Goal: Information Seeking & Learning: Learn about a topic

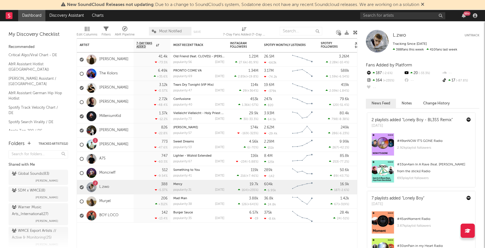
click at [383, 20] on div "99 +" at bounding box center [419, 15] width 119 height 11
click at [379, 15] on input "text" at bounding box center [402, 15] width 85 height 7
type input "jj"
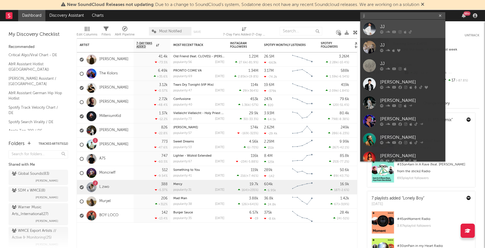
click at [368, 29] on div at bounding box center [369, 28] width 13 height 13
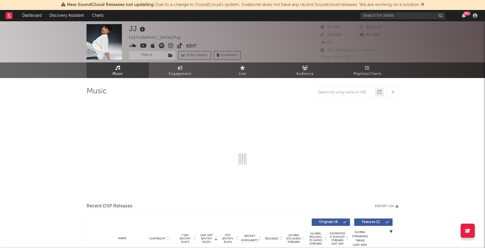
select select "6m"
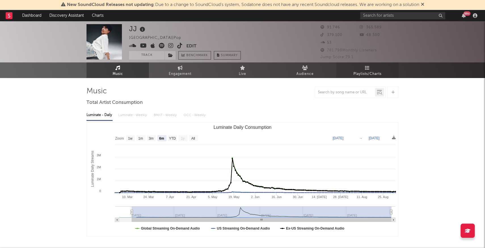
click at [363, 75] on span "Playlists/Charts" at bounding box center [367, 74] width 28 height 7
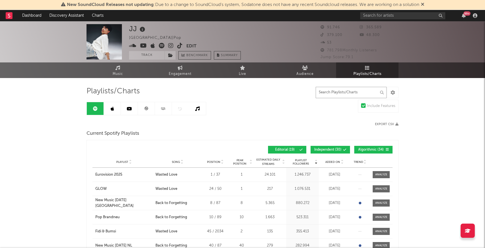
click at [334, 97] on input "text" at bounding box center [350, 92] width 71 height 11
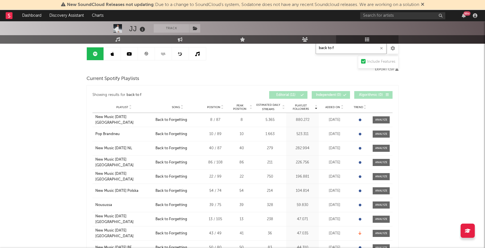
scroll to position [55, 0]
type input "back to f"
click at [213, 106] on span "Position" at bounding box center [213, 106] width 13 height 3
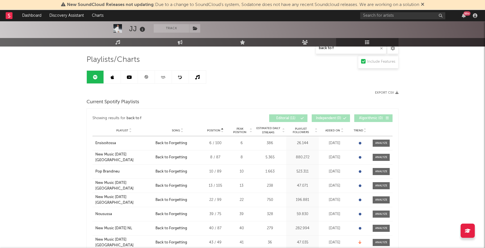
scroll to position [26, 0]
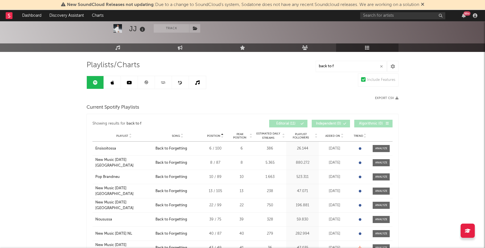
click at [391, 62] on div at bounding box center [392, 66] width 11 height 11
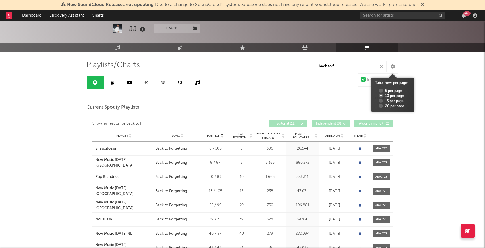
click at [381, 101] on label "15 per page" at bounding box center [391, 101] width 25 height 5
click at [379, 101] on input "15 per page" at bounding box center [377, 101] width 4 height 4
radio input "true"
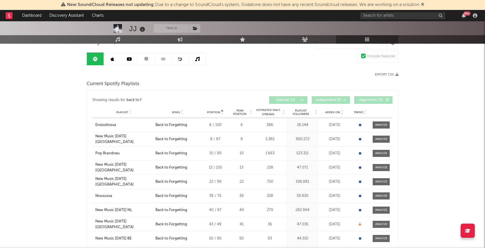
scroll to position [13, 0]
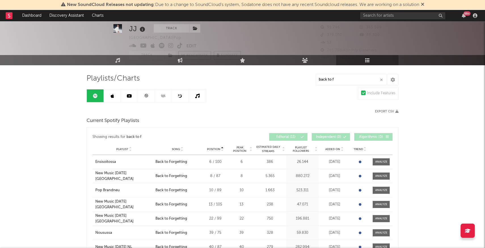
click at [111, 99] on link at bounding box center [112, 95] width 17 height 13
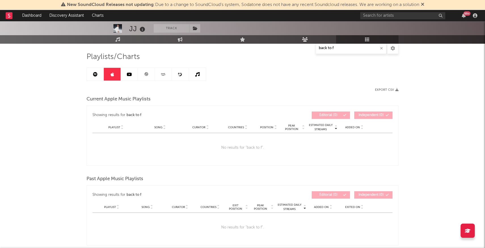
scroll to position [34, 0]
click at [131, 75] on icon at bounding box center [129, 74] width 5 height 5
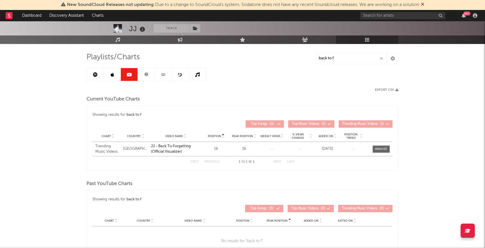
click at [147, 75] on icon at bounding box center [146, 74] width 4 height 4
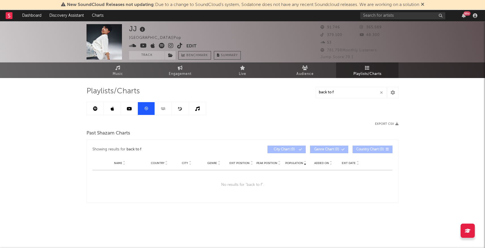
click at [162, 105] on link at bounding box center [163, 108] width 17 height 13
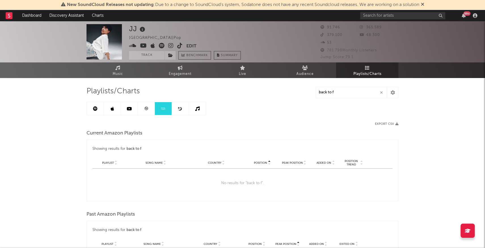
click at [174, 109] on link at bounding box center [180, 108] width 17 height 13
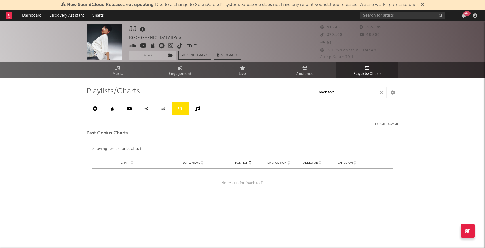
click at [192, 112] on link at bounding box center [197, 108] width 17 height 13
click at [135, 109] on link at bounding box center [129, 108] width 17 height 13
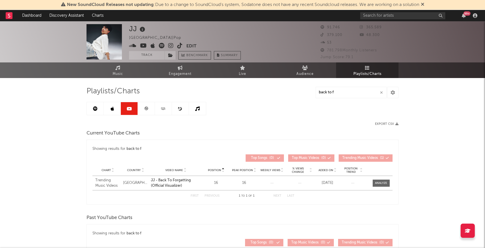
click at [93, 110] on icon at bounding box center [95, 108] width 5 height 5
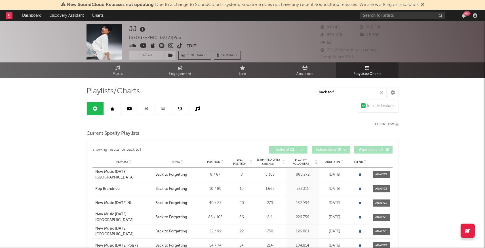
click at [109, 108] on link at bounding box center [112, 108] width 17 height 13
